Goal: Check status: Check status

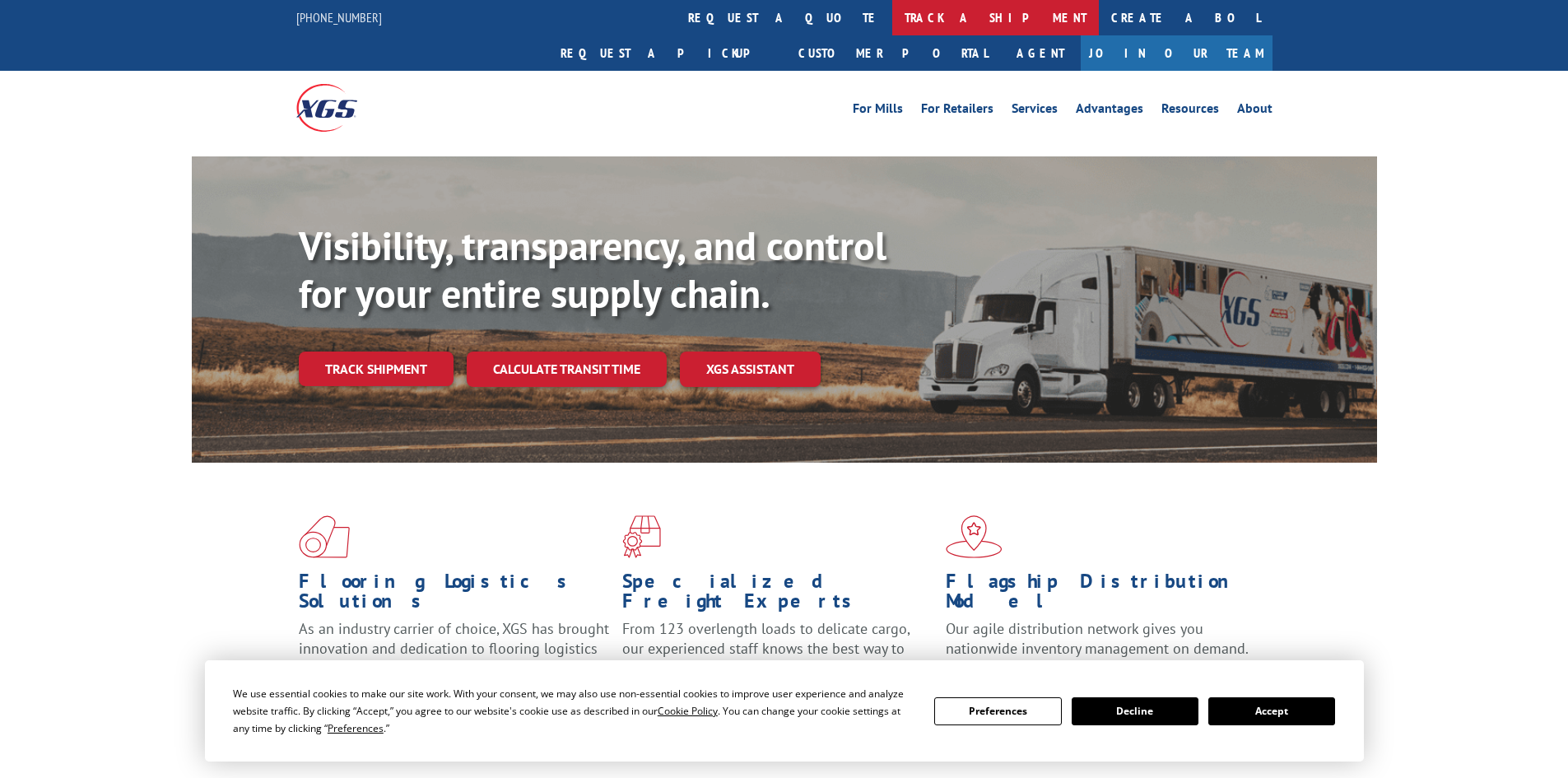
click at [892, 11] on link "track a shipment" at bounding box center [996, 18] width 207 height 35
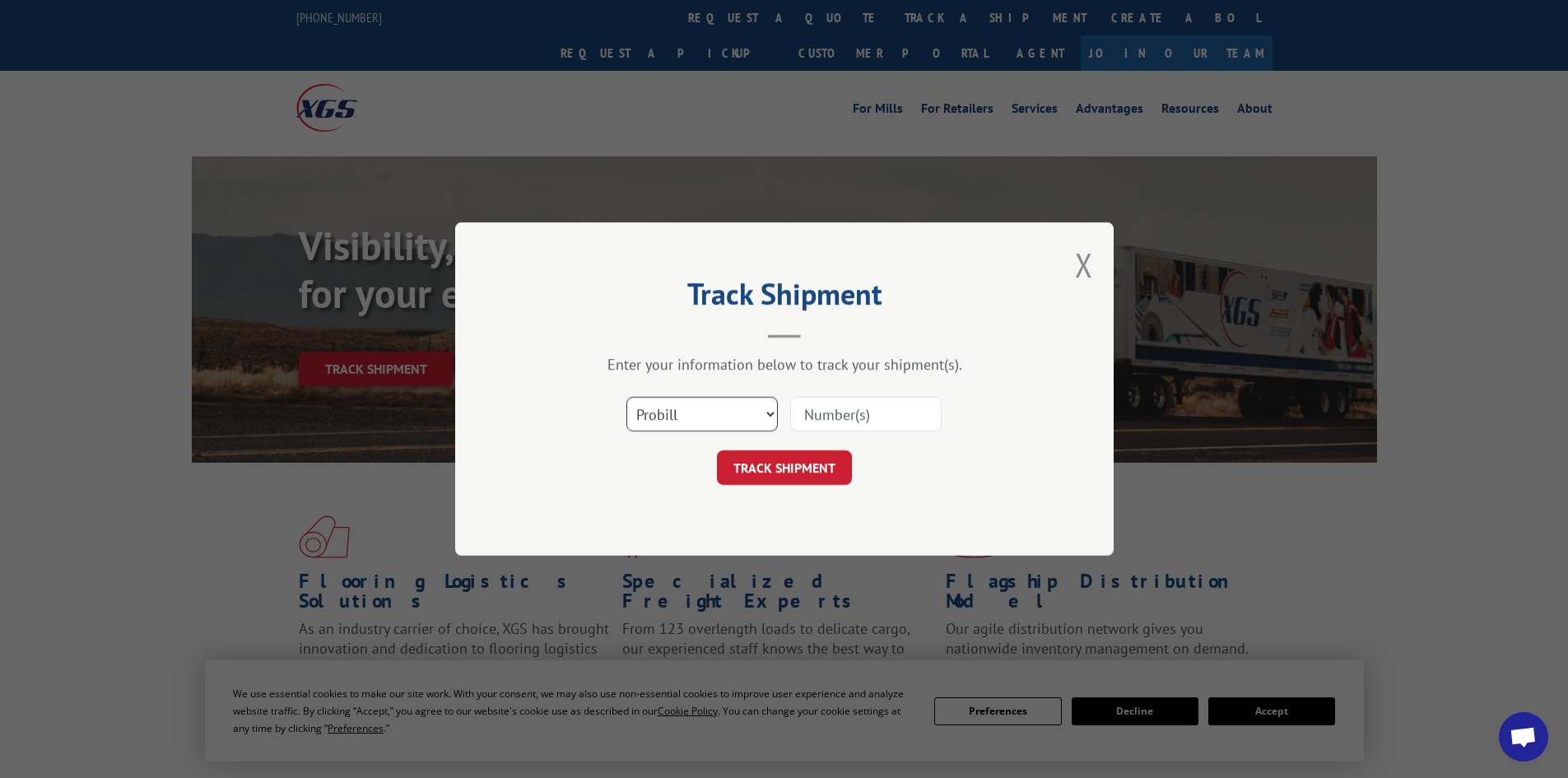
drag, startPoint x: 711, startPoint y: 402, endPoint x: 680, endPoint y: 407, distance: 31.4
click at [680, 407] on select "Select category... Probill BOL PO" at bounding box center [702, 413] width 151 height 34
select select "po"
click at [627, 397] on select "Select category... Probill BOL PO" at bounding box center [702, 413] width 151 height 34
click at [848, 410] on input at bounding box center [866, 413] width 151 height 34
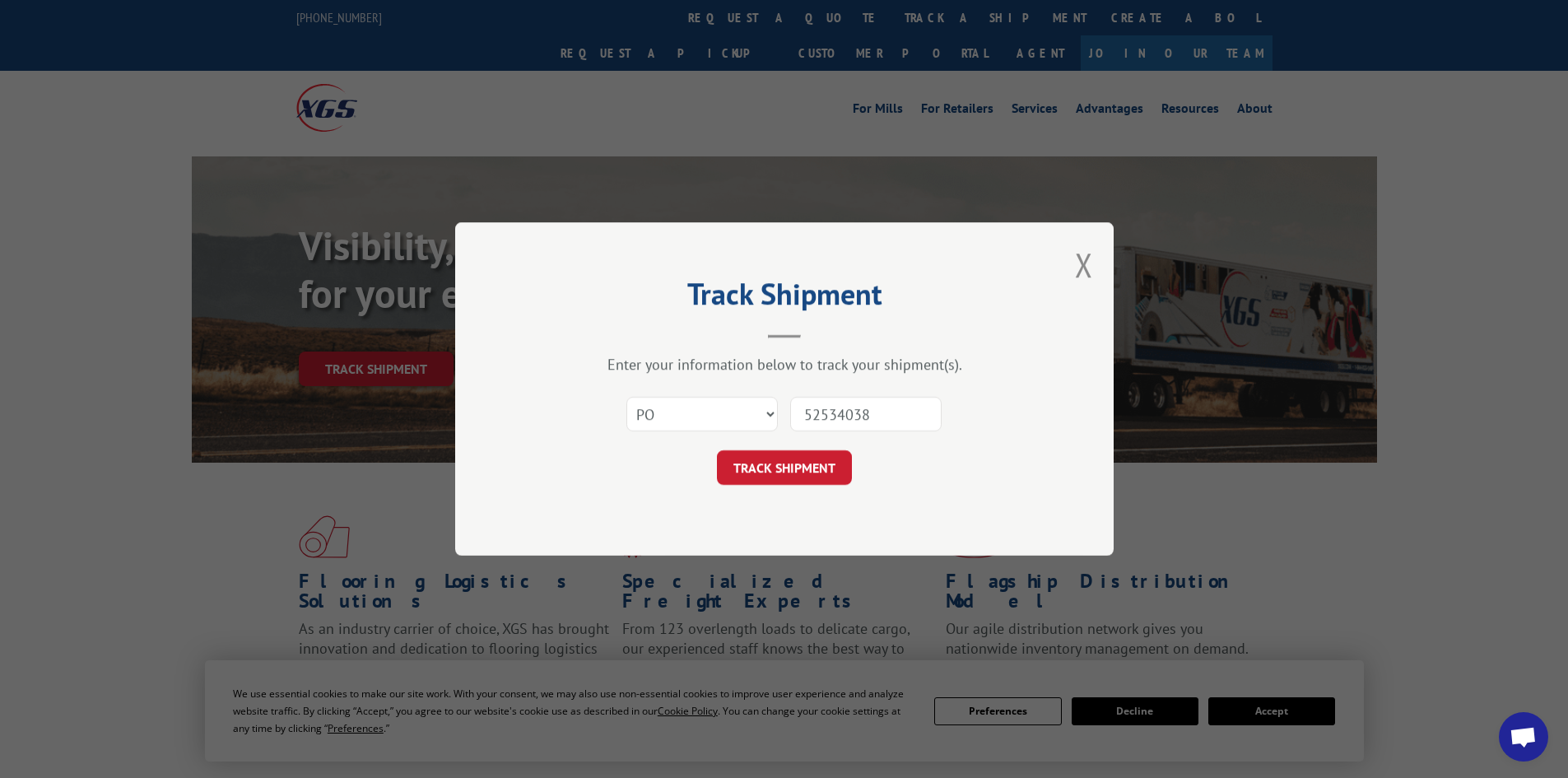
type input "52534038"
click at [717, 450] on button "TRACK SHIPMENT" at bounding box center [784, 467] width 135 height 34
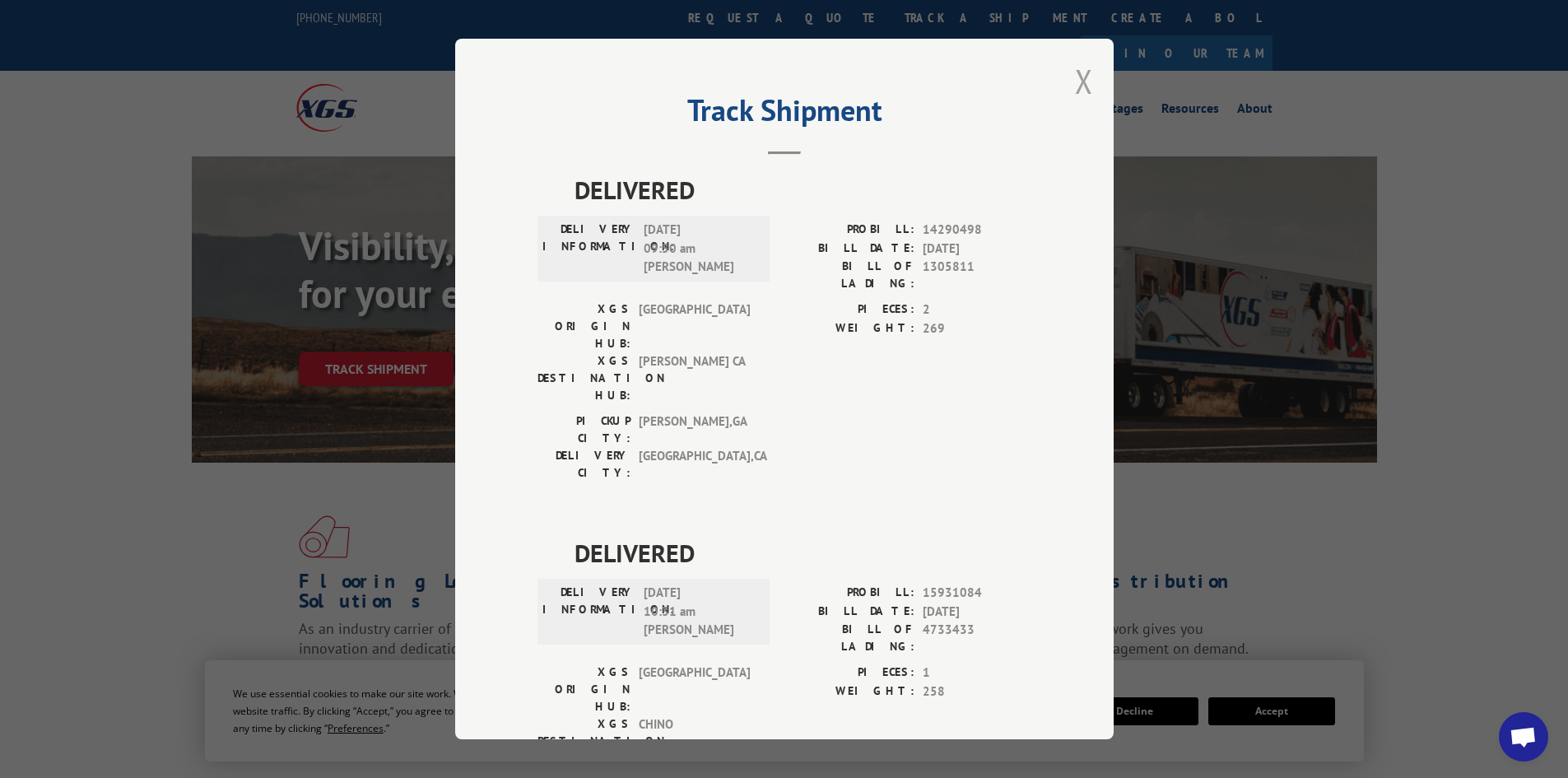
click at [1075, 78] on button "Close modal" at bounding box center [1084, 80] width 18 height 43
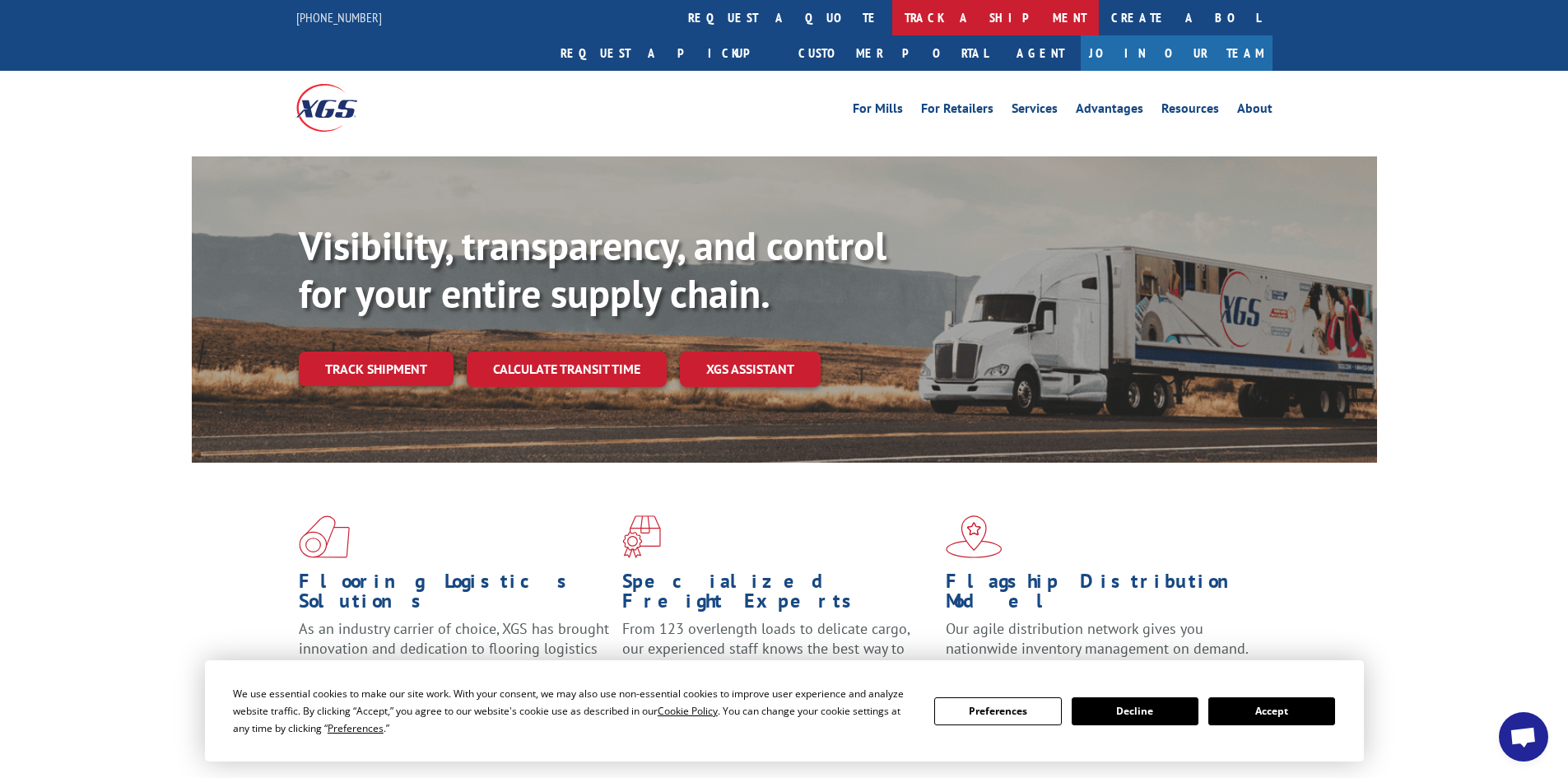
click at [892, 11] on link "track a shipment" at bounding box center [996, 18] width 207 height 35
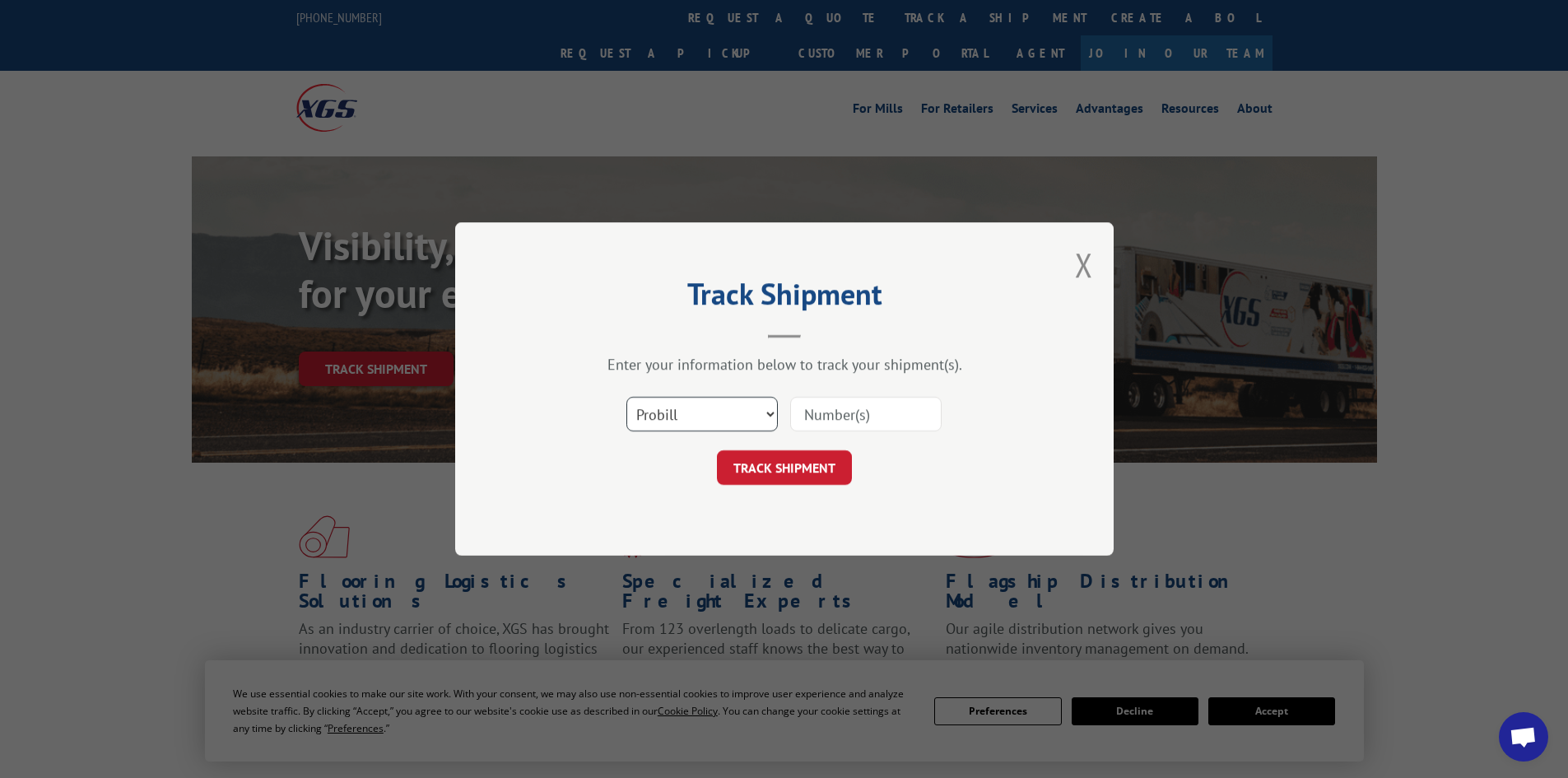
click at [709, 419] on select "Select category... Probill BOL PO" at bounding box center [702, 413] width 151 height 34
select select "po"
click at [627, 397] on select "Select category... Probill BOL PO" at bounding box center [702, 413] width 151 height 34
click at [841, 422] on input at bounding box center [866, 413] width 151 height 34
type input "52534047"
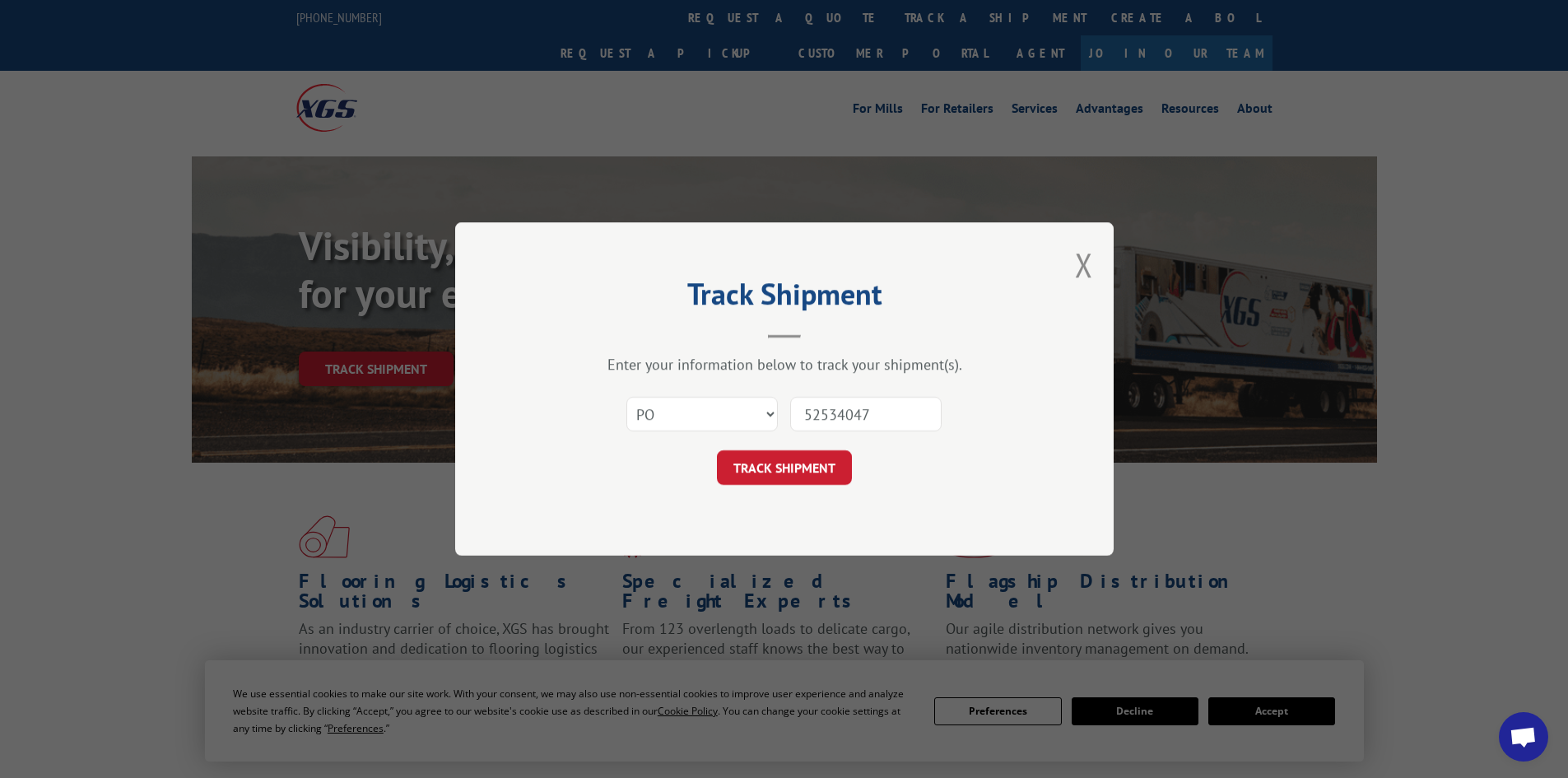
click at [717, 450] on button "TRACK SHIPMENT" at bounding box center [784, 467] width 135 height 34
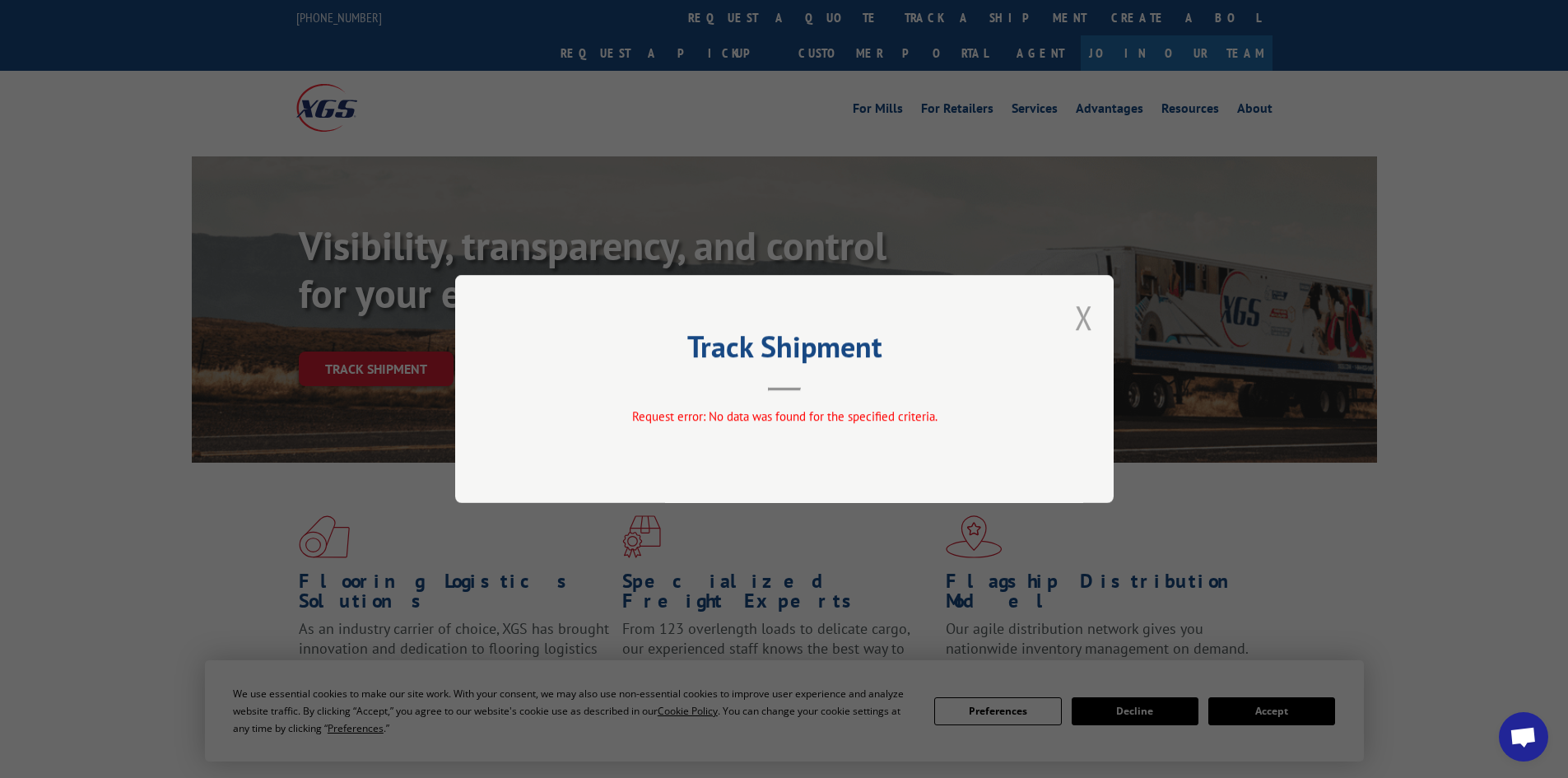
click at [1089, 317] on button "Close modal" at bounding box center [1084, 317] width 18 height 43
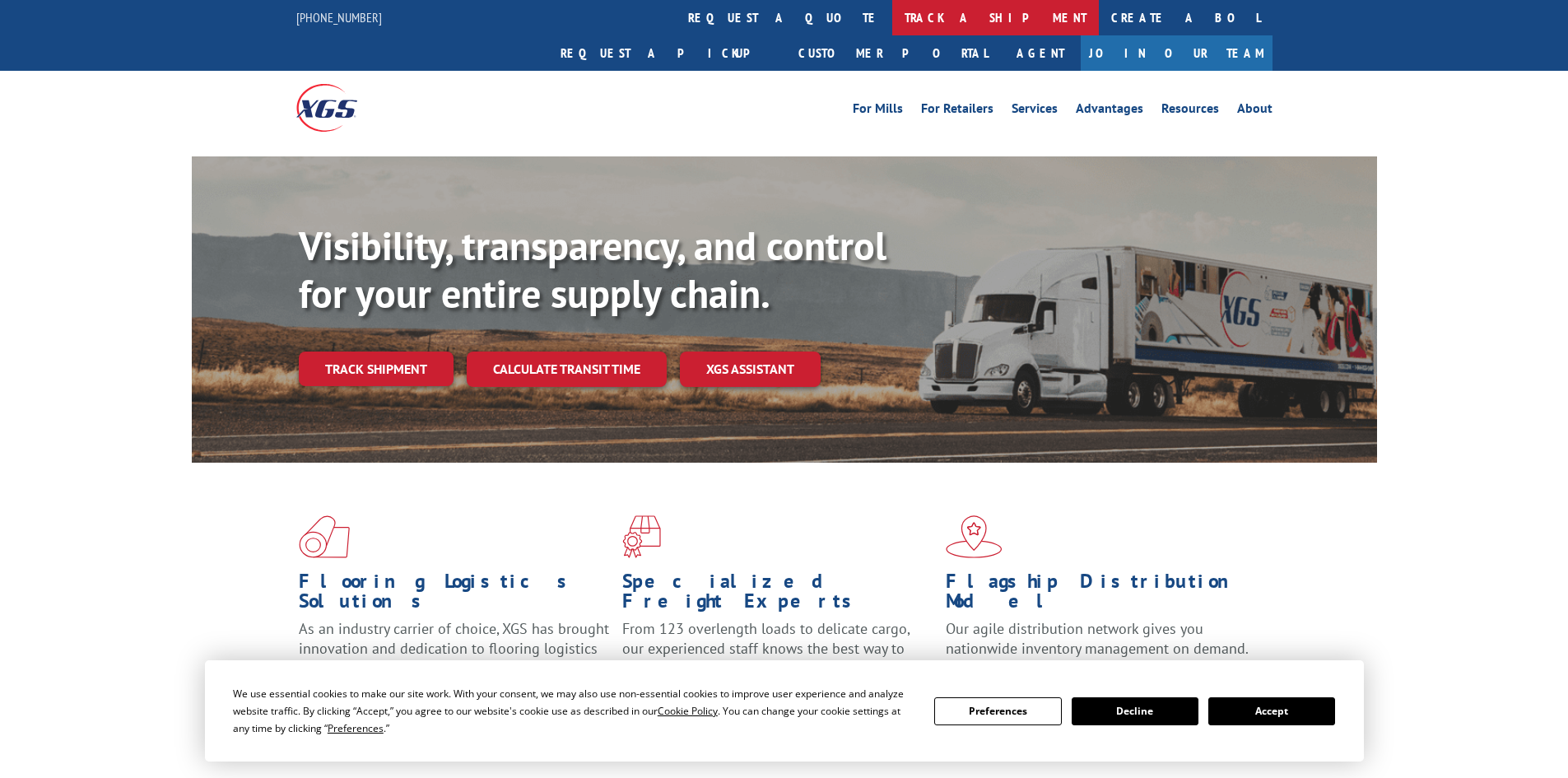
click at [892, 11] on link "track a shipment" at bounding box center [996, 18] width 207 height 35
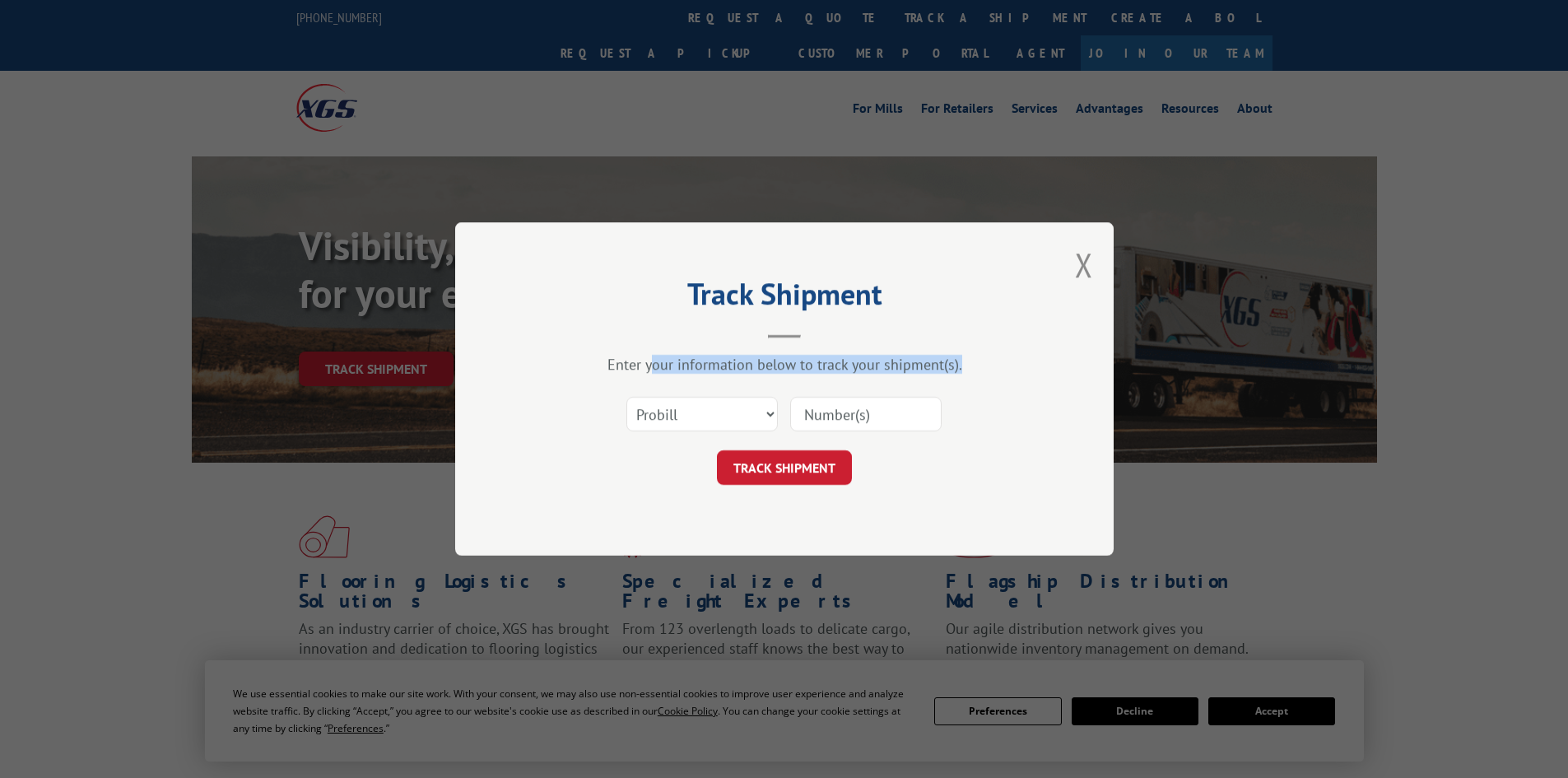
drag, startPoint x: 656, startPoint y: 340, endPoint x: 675, endPoint y: 418, distance: 80.3
click at [675, 418] on div "Track Shipment Enter your information below to track your shipment(s). Select c…" at bounding box center [784, 389] width 658 height 333
click at [712, 377] on div "Enter your information below to track your shipment(s). Select category... Prob…" at bounding box center [784, 419] width 494 height 130
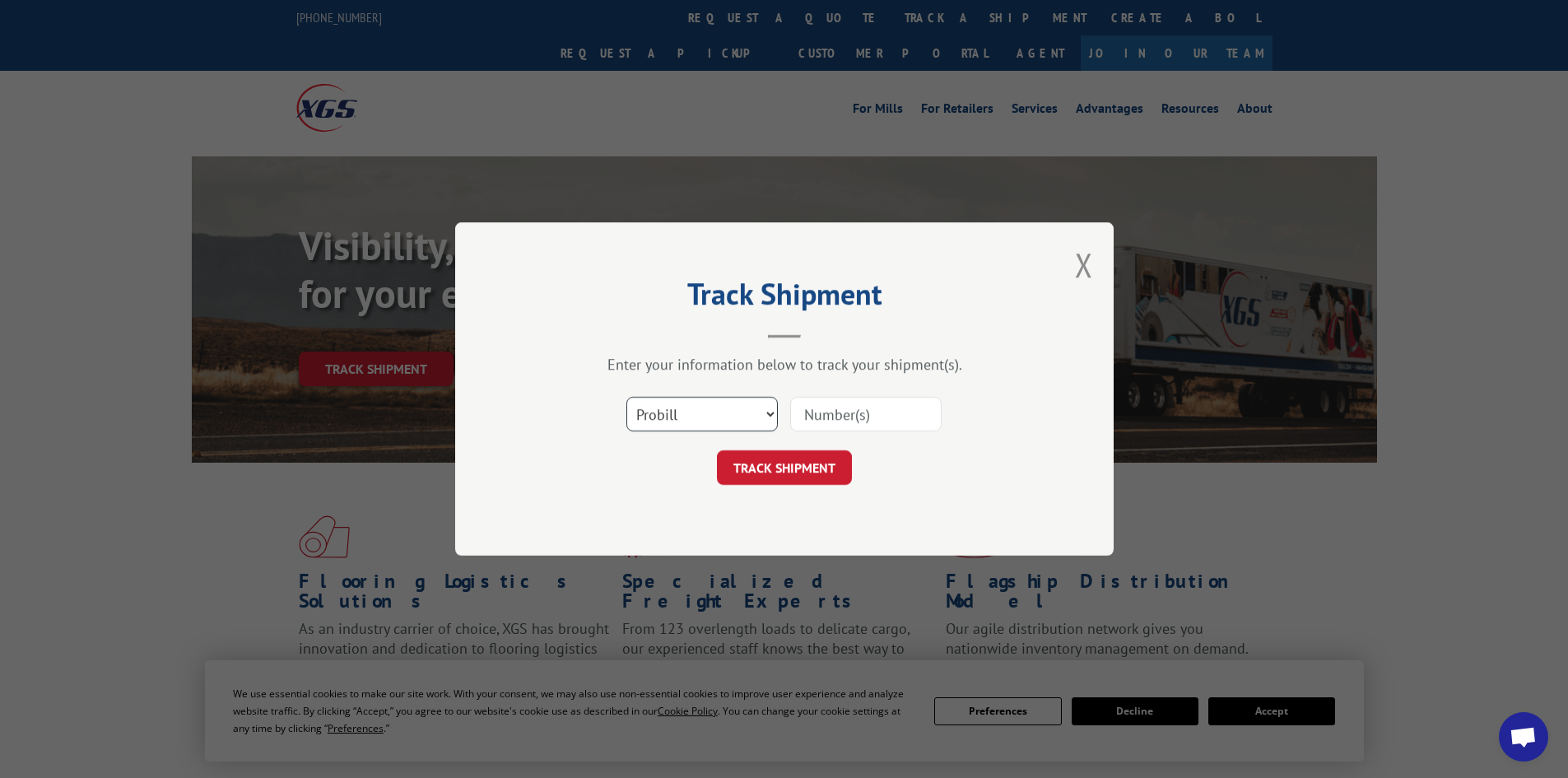
click at [695, 413] on select "Select category... Probill BOL PO" at bounding box center [702, 413] width 151 height 34
select select "po"
click at [627, 397] on select "Select category... Probill BOL PO" at bounding box center [702, 413] width 151 height 34
click at [846, 408] on input at bounding box center [866, 413] width 151 height 34
type input "52533844"
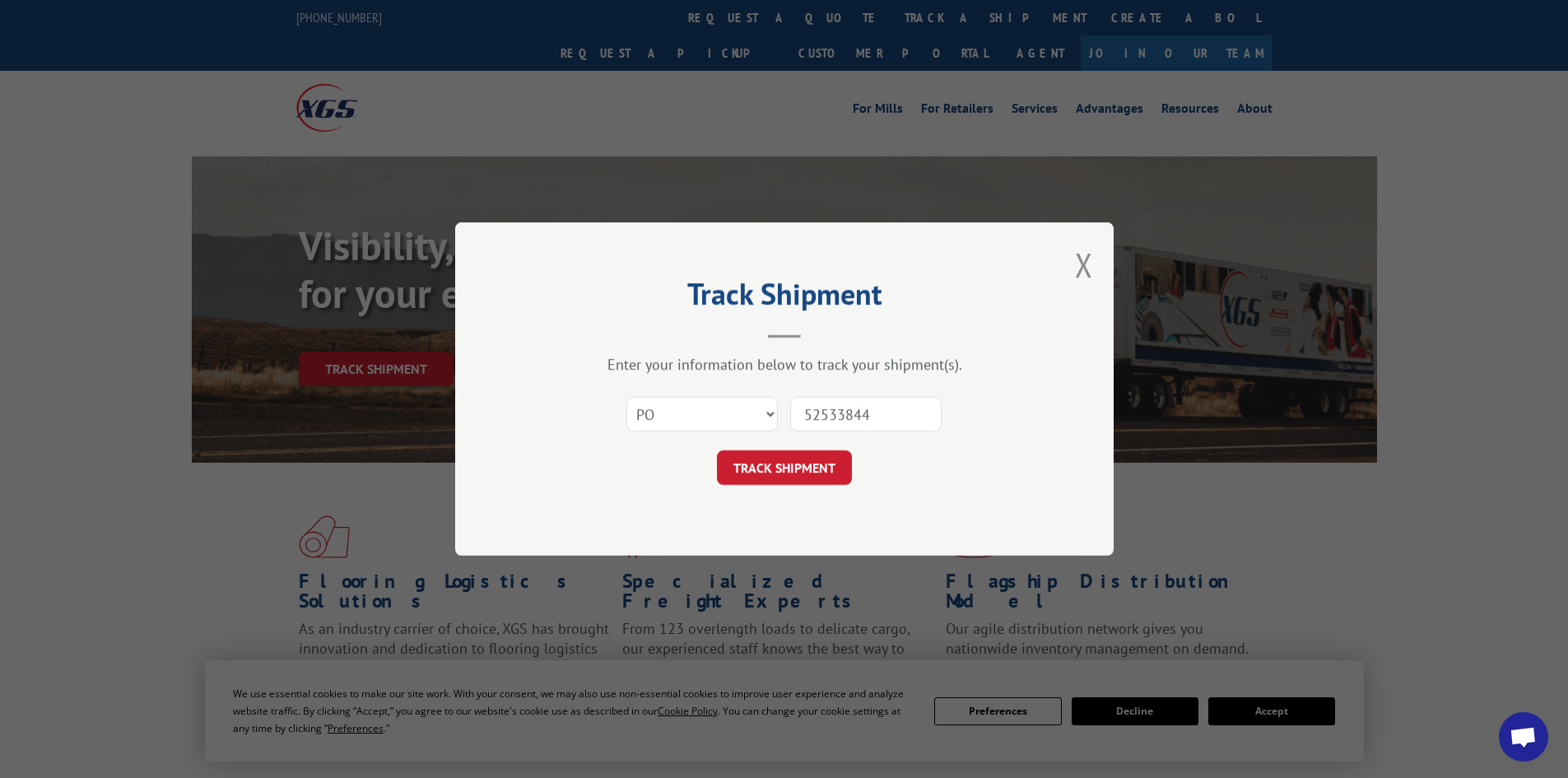
click button "TRACK SHIPMENT" at bounding box center [784, 467] width 135 height 34
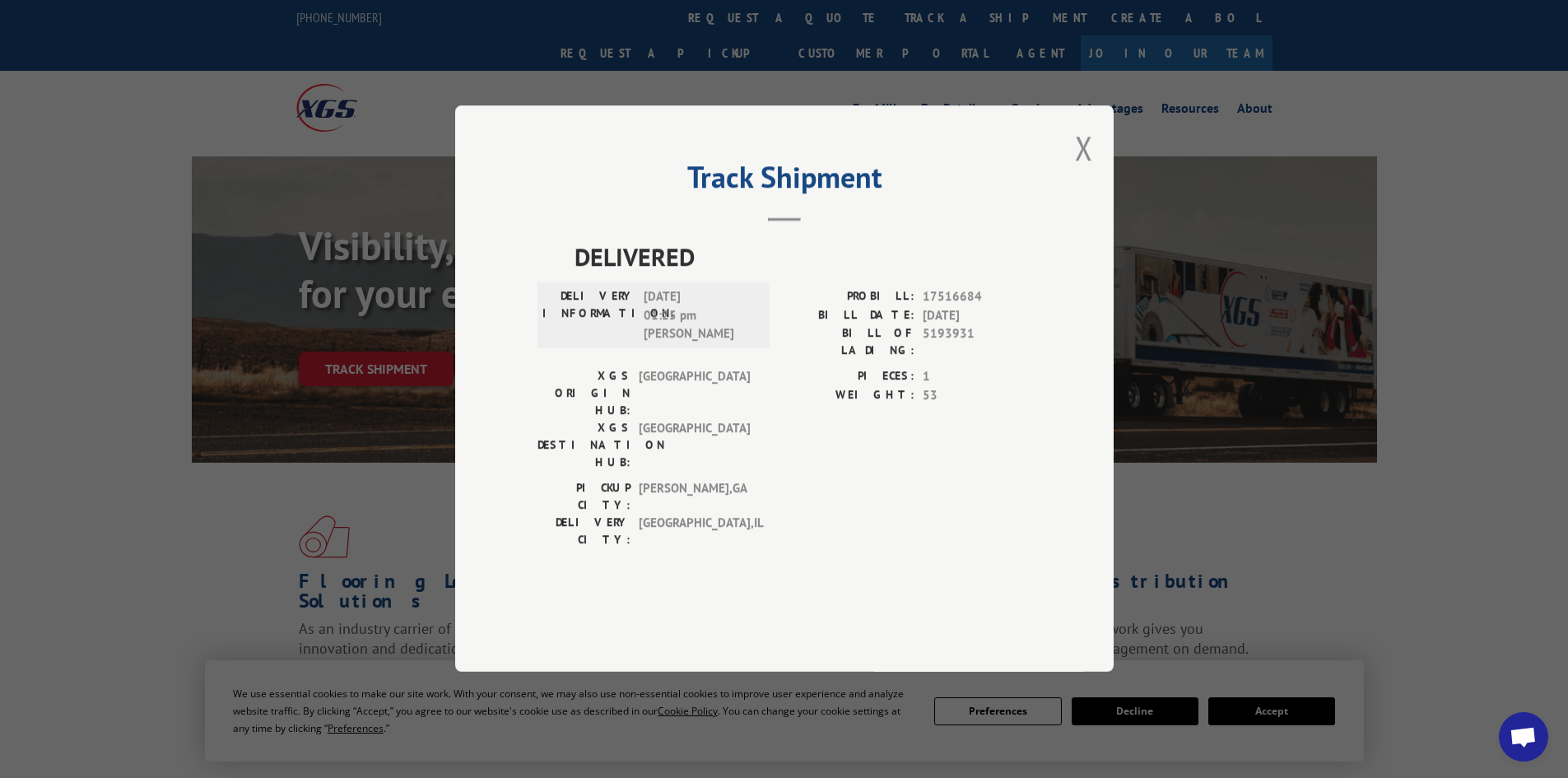
drag, startPoint x: 520, startPoint y: 184, endPoint x: 494, endPoint y: 89, distance: 98.5
drag, startPoint x: 871, startPoint y: 371, endPoint x: 1077, endPoint y: 179, distance: 281.6
click at [1077, 170] on button "Close modal" at bounding box center [1084, 147] width 18 height 43
